Goal: Transaction & Acquisition: Obtain resource

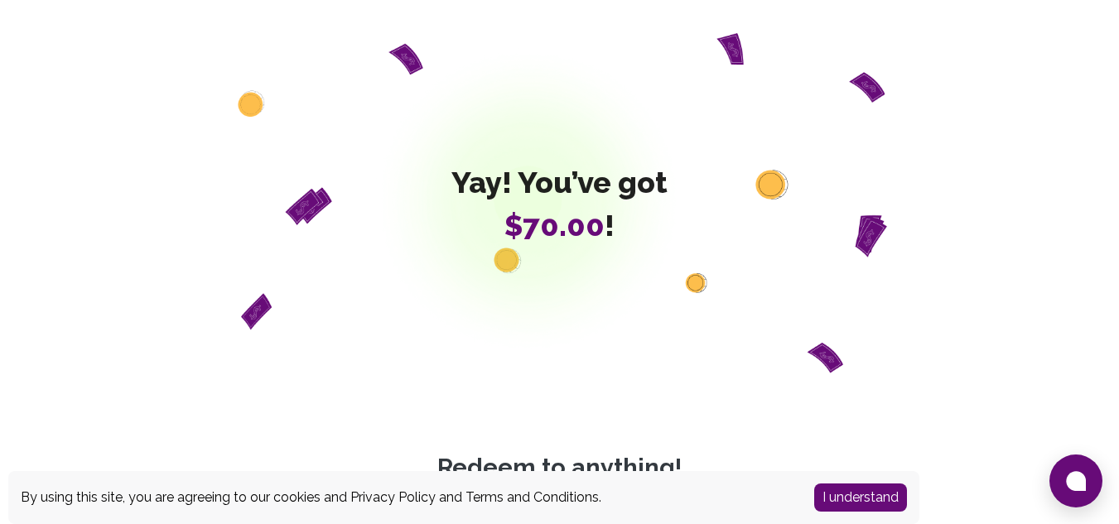
click at [504, 225] on span "$70.00 !" at bounding box center [560, 225] width 216 height 33
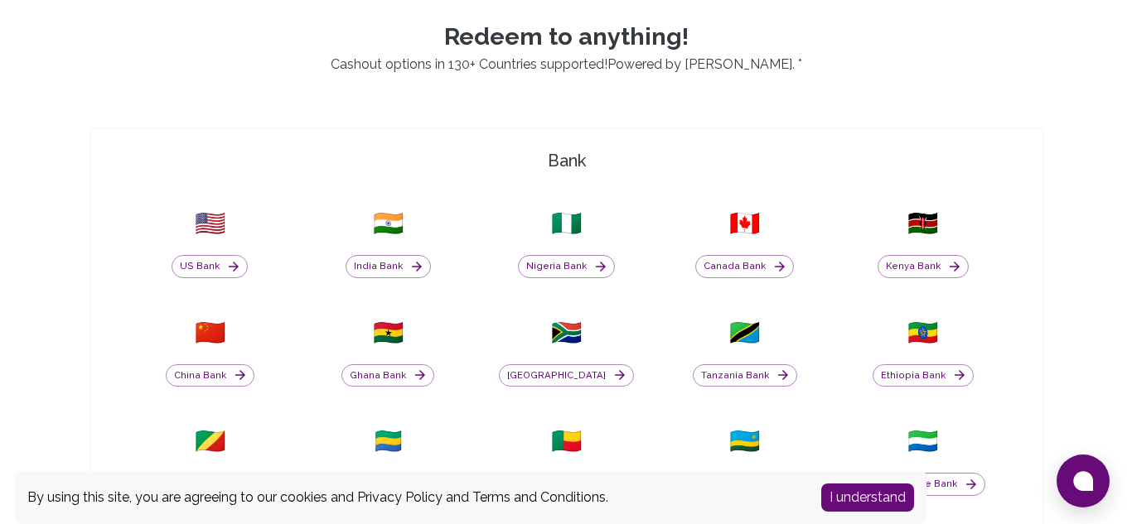
scroll to position [355, 0]
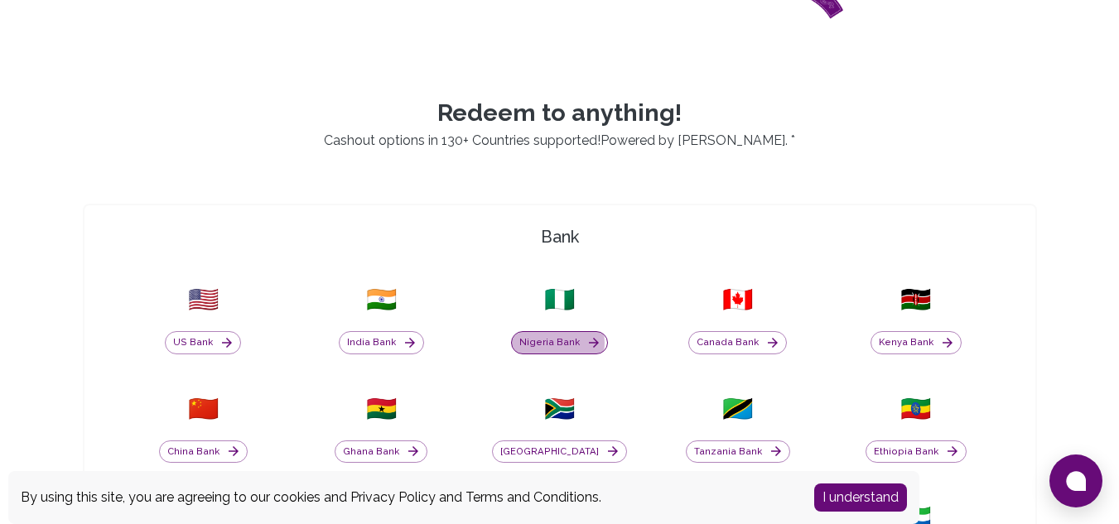
click at [558, 343] on button "Nigeria Bank" at bounding box center [559, 342] width 97 height 23
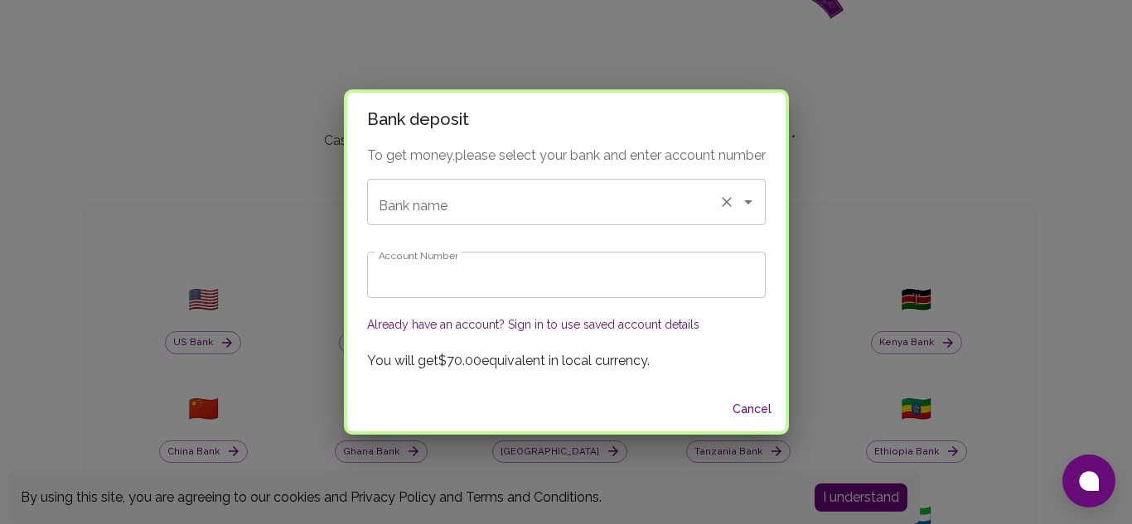
click at [551, 199] on input "Bank name" at bounding box center [542, 201] width 337 height 31
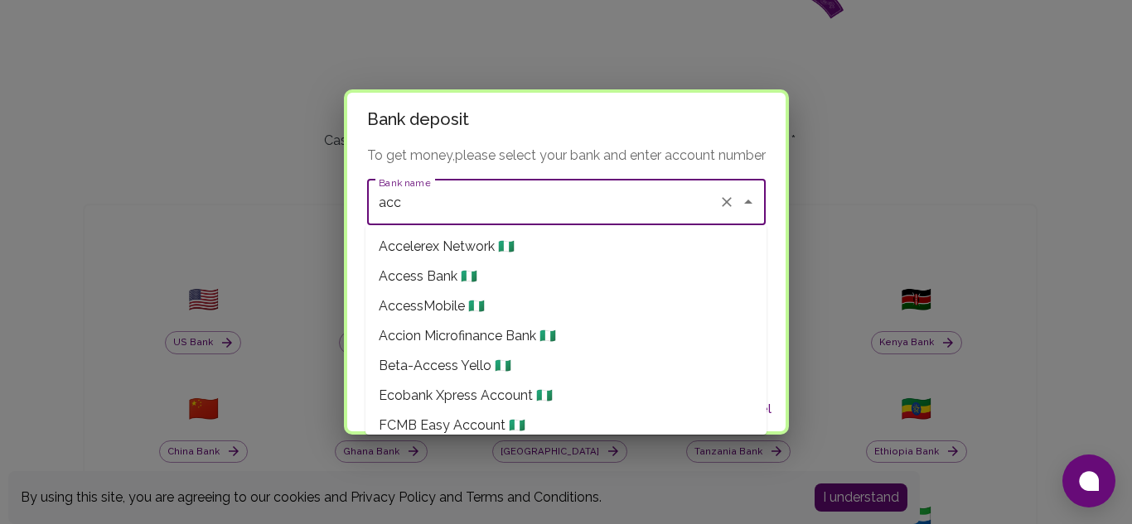
click at [458, 274] on span "Access Bank 🇳🇬" at bounding box center [428, 277] width 99 height 20
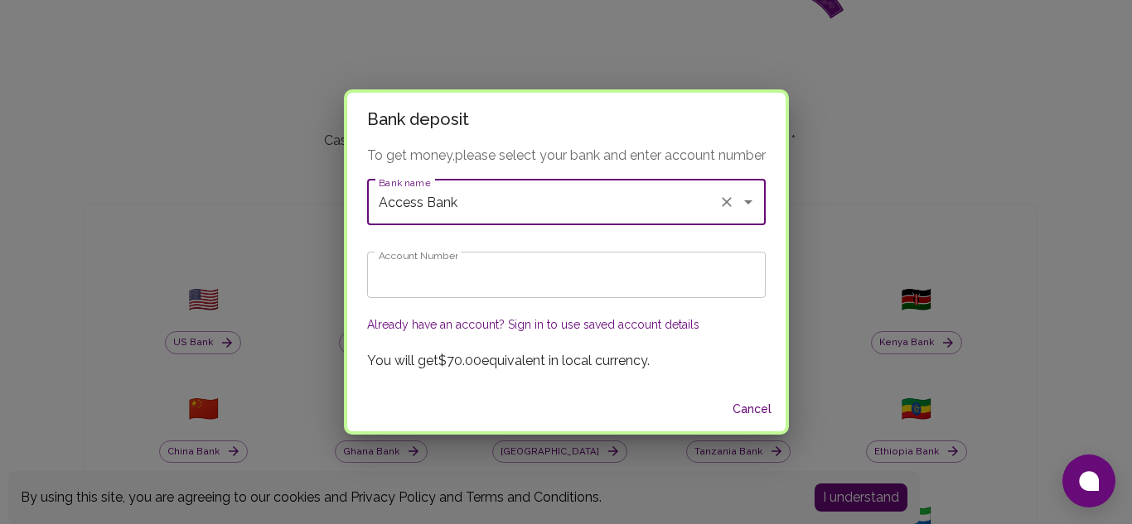
type input "Access Bank"
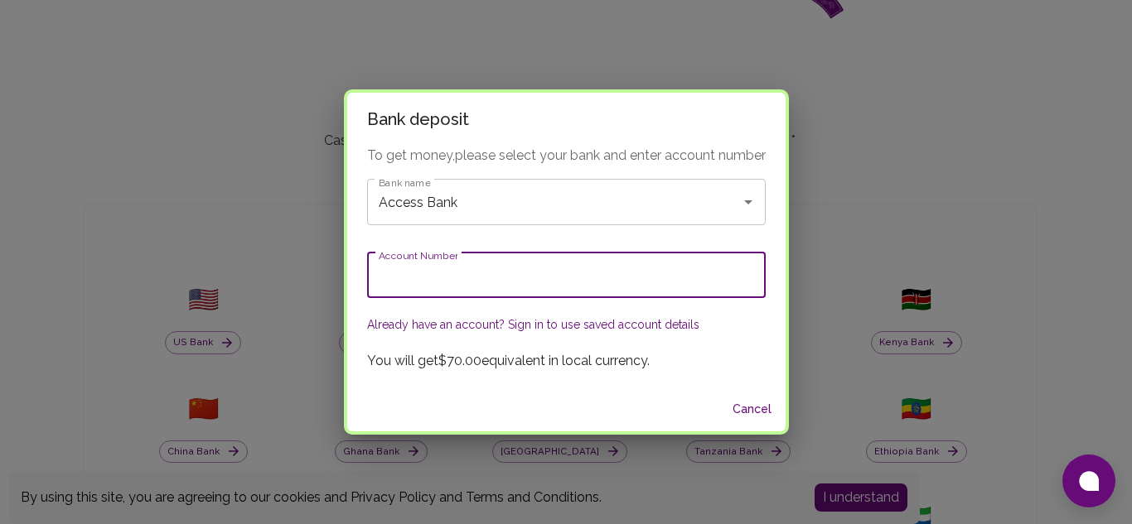
click at [481, 278] on input "Account Number" at bounding box center [566, 275] width 399 height 46
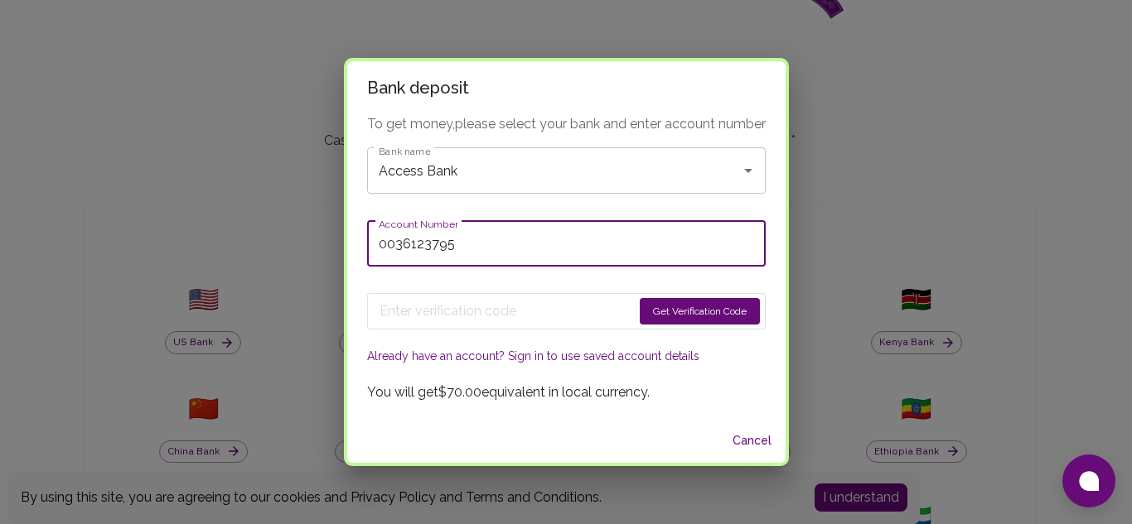
type input "0036123795"
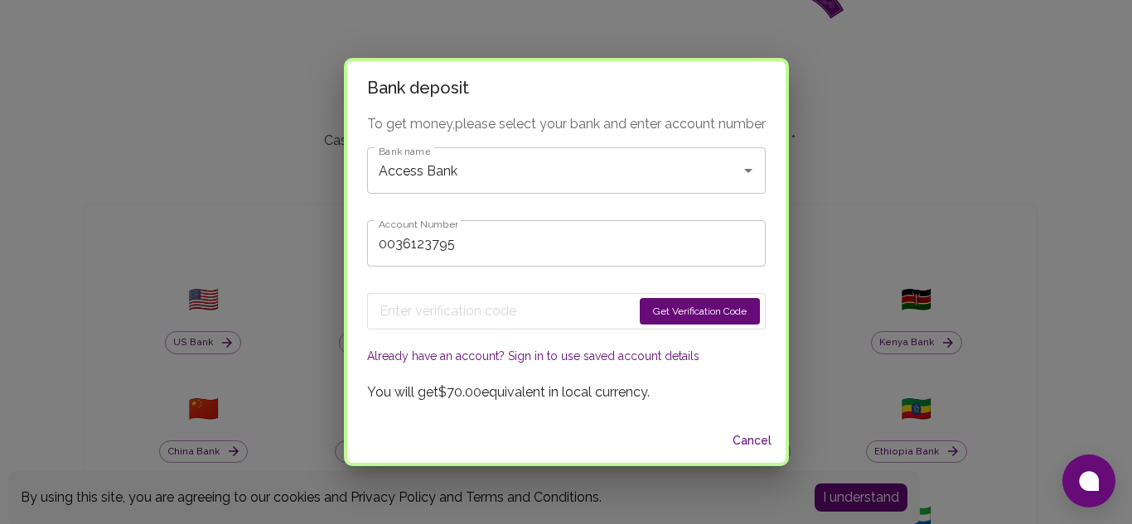
click at [693, 310] on button "Get Verification Code" at bounding box center [700, 311] width 120 height 27
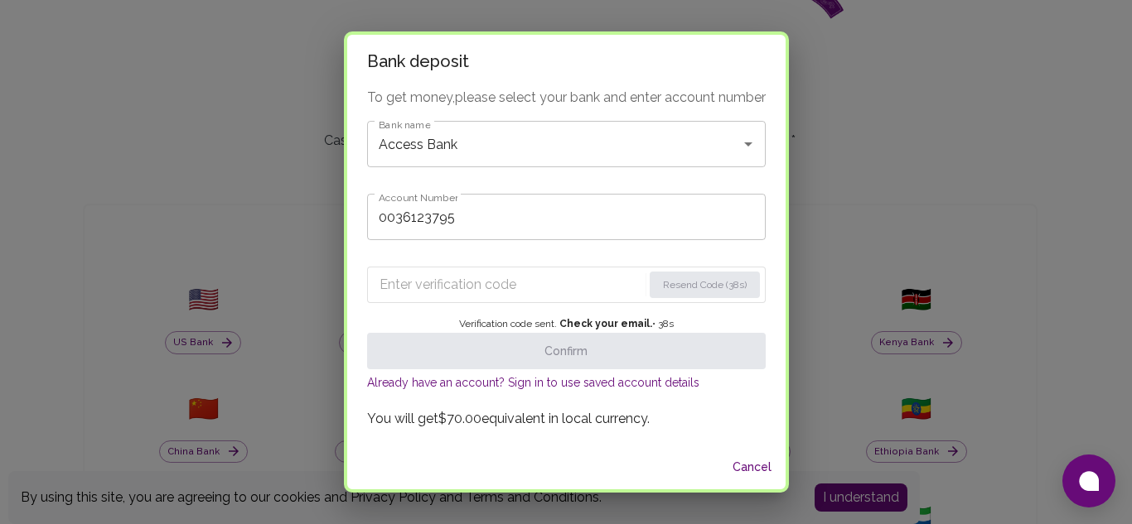
click at [418, 267] on form "Resend Code (38s)" at bounding box center [566, 285] width 399 height 36
click at [418, 278] on input "Enter verification code" at bounding box center [510, 285] width 263 height 27
paste input "6642"
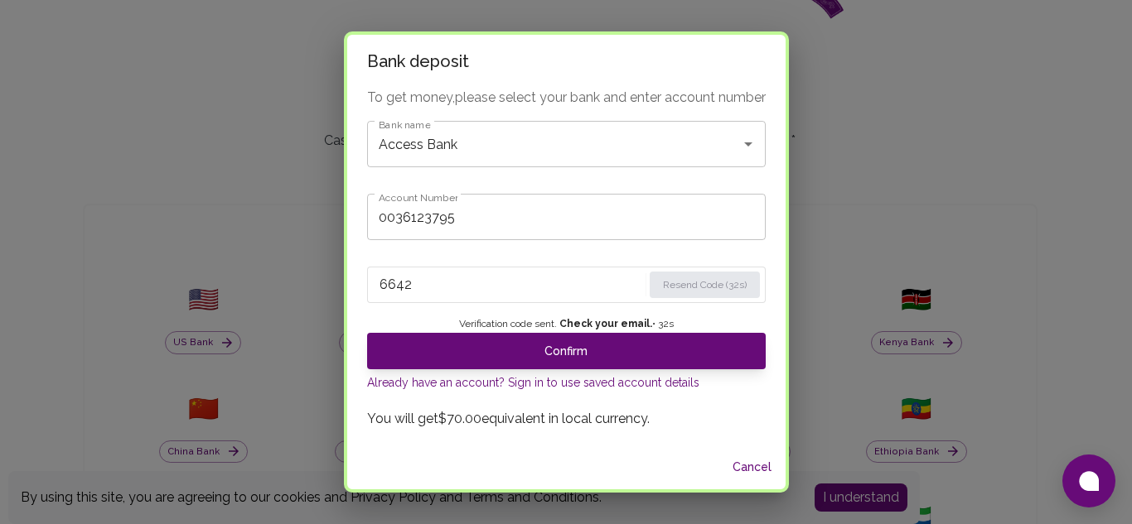
type input "6642"
click at [772, 190] on div "To get money, please select your bank and enter account number Bank name Access…" at bounding box center [566, 267] width 438 height 358
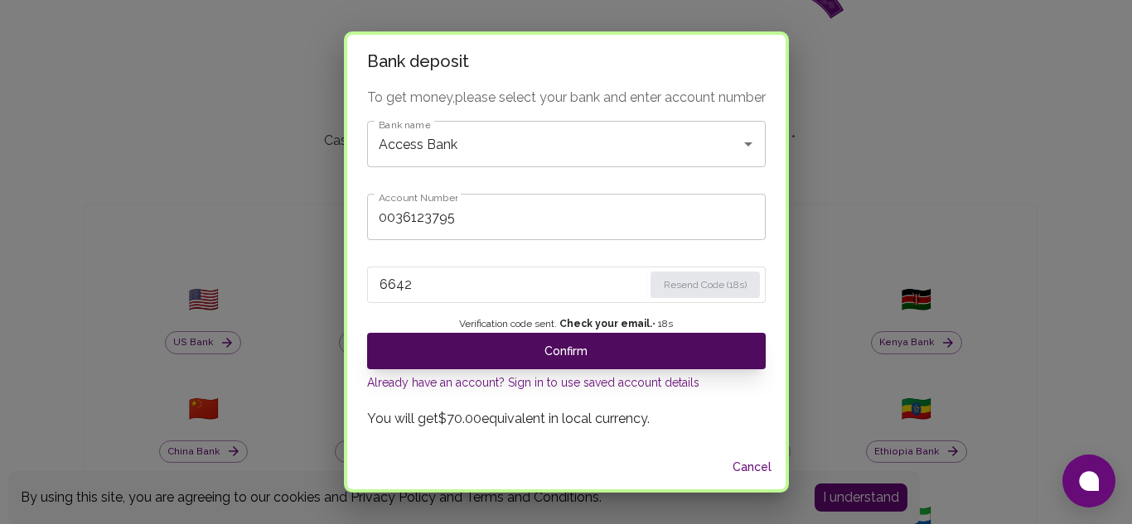
click at [465, 355] on button "Confirm" at bounding box center [566, 351] width 399 height 36
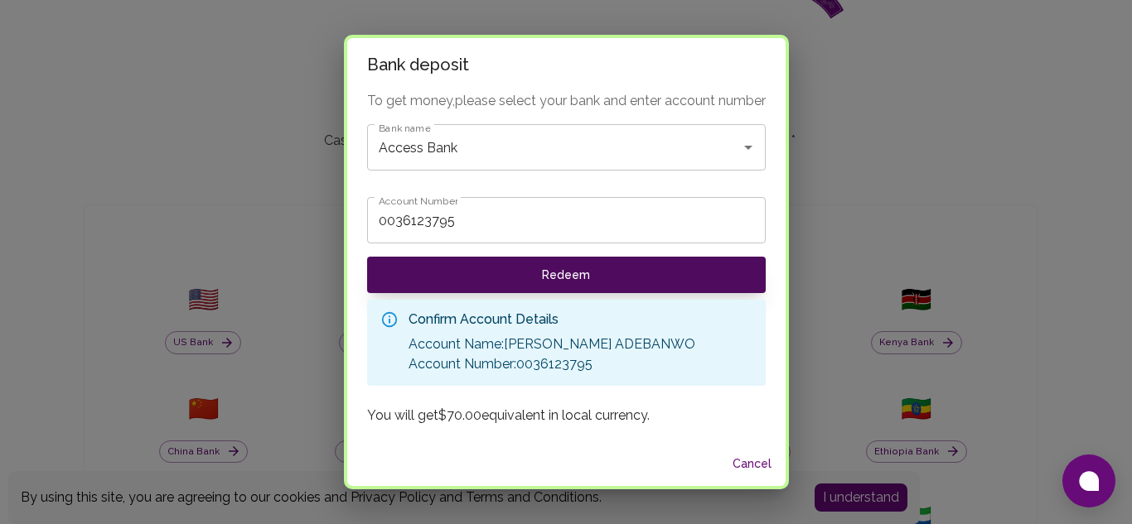
click at [565, 268] on button "Redeem" at bounding box center [566, 275] width 399 height 36
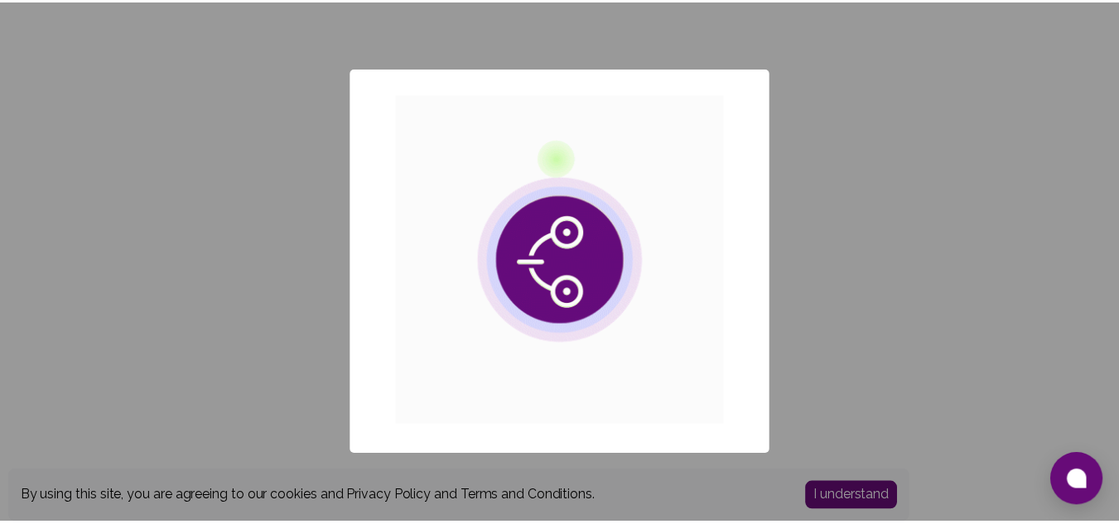
scroll to position [0, 0]
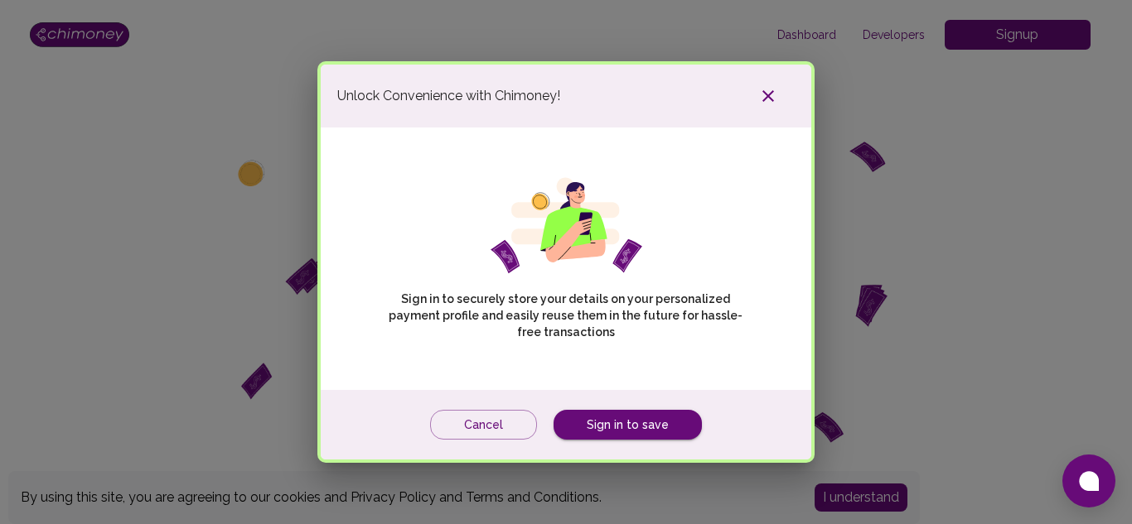
click at [766, 90] on icon "button" at bounding box center [768, 96] width 20 height 20
